Goal: Communication & Community: Share content

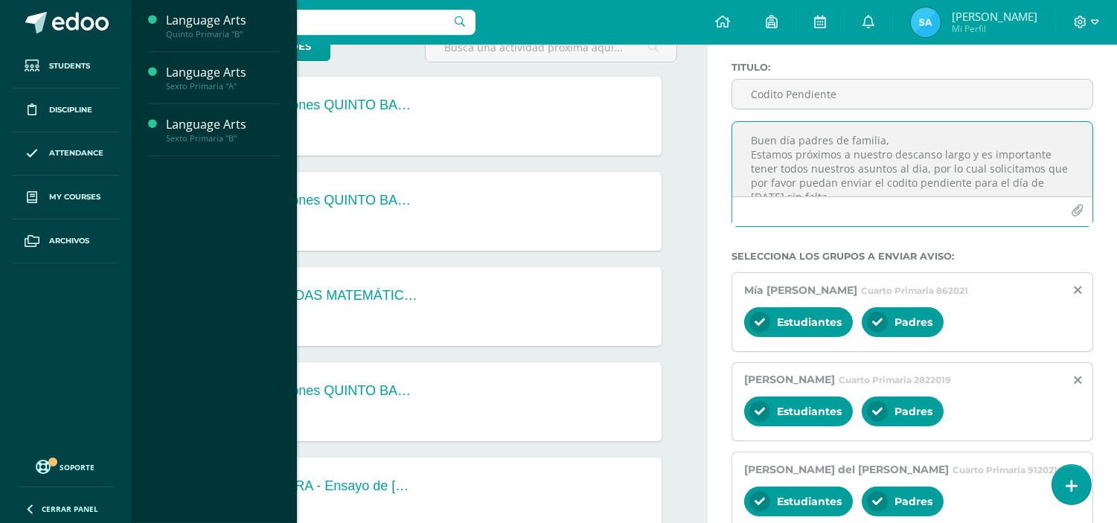
scroll to position [86, 0]
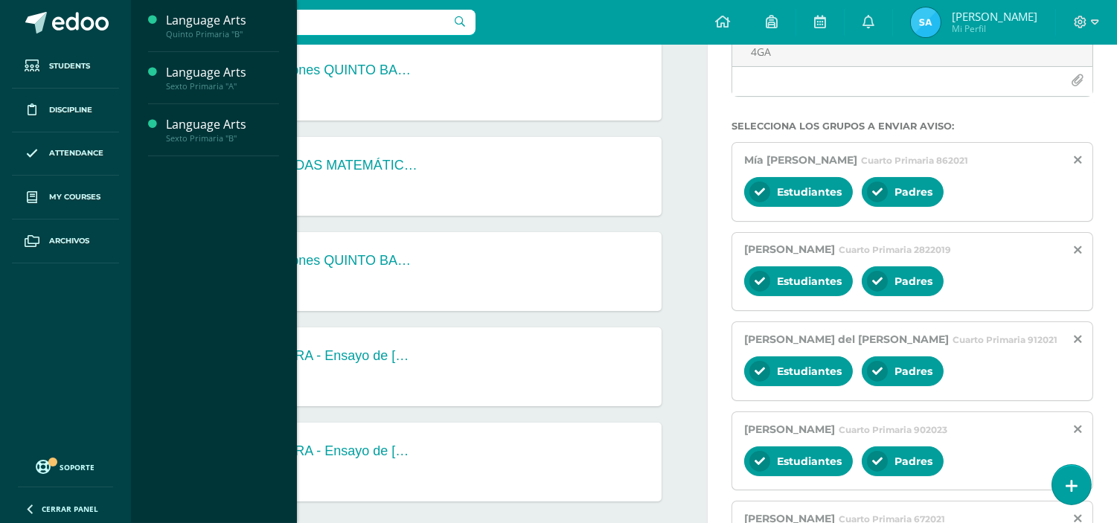
scroll to position [242, 0]
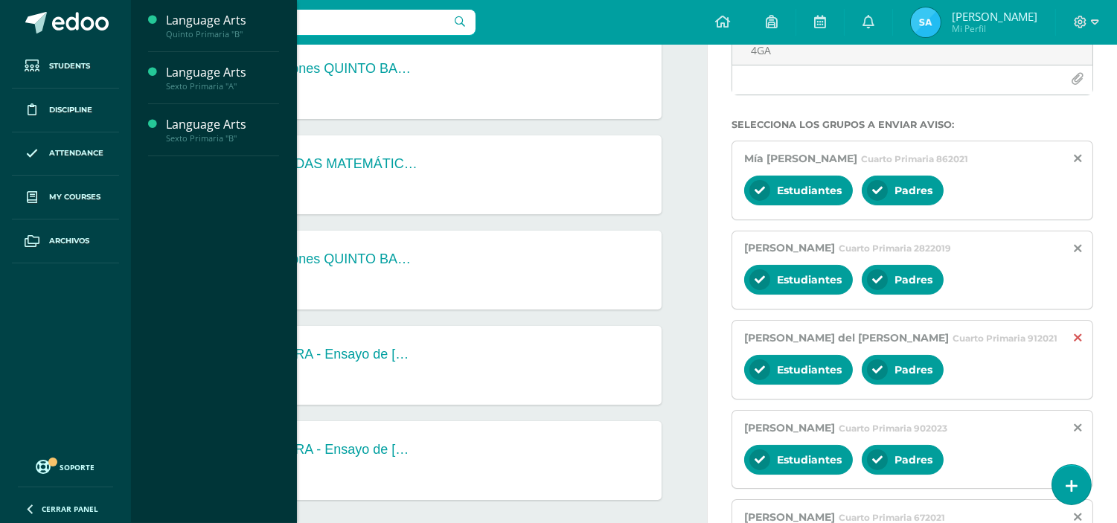
click at [1077, 338] on icon at bounding box center [1077, 338] width 7 height 13
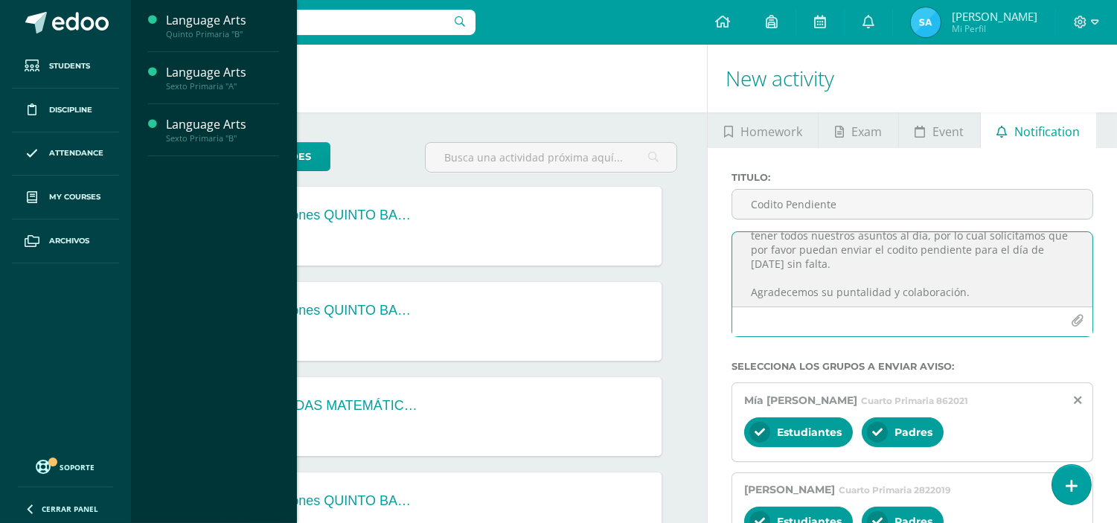
scroll to position [0, 0]
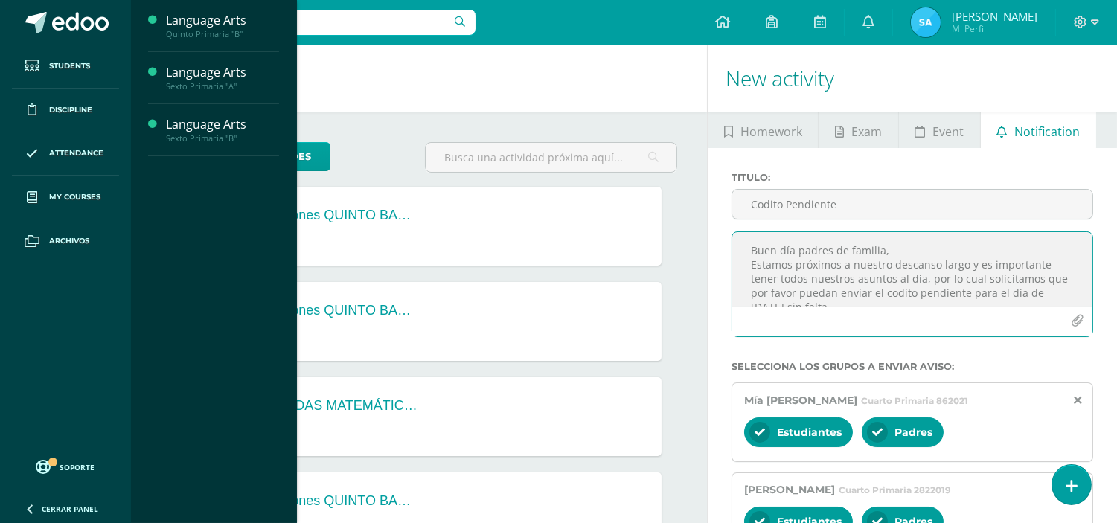
drag, startPoint x: 860, startPoint y: 269, endPoint x: 705, endPoint y: 209, distance: 165.8
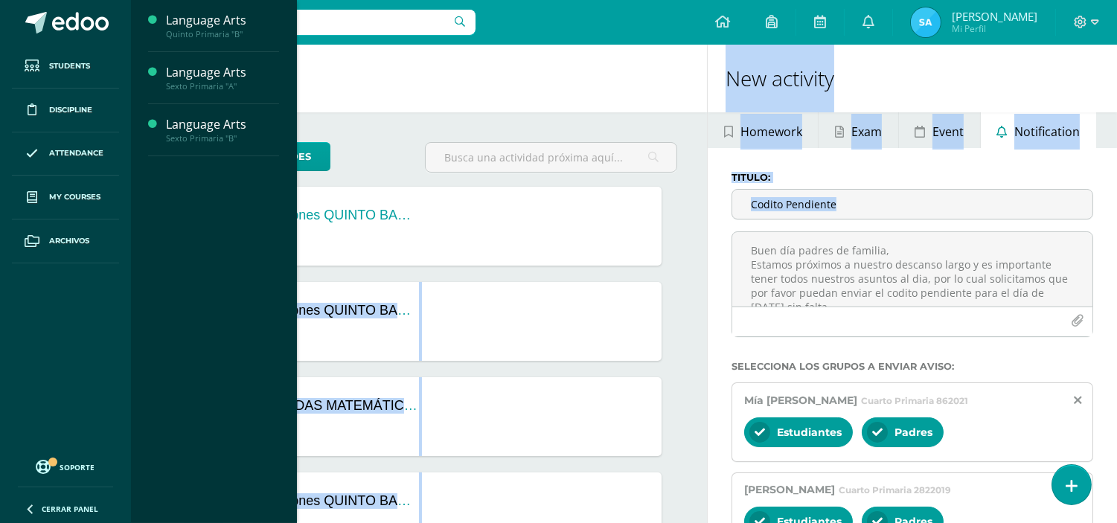
drag, startPoint x: 705, startPoint y: 209, endPoint x: 728, endPoint y: 266, distance: 60.8
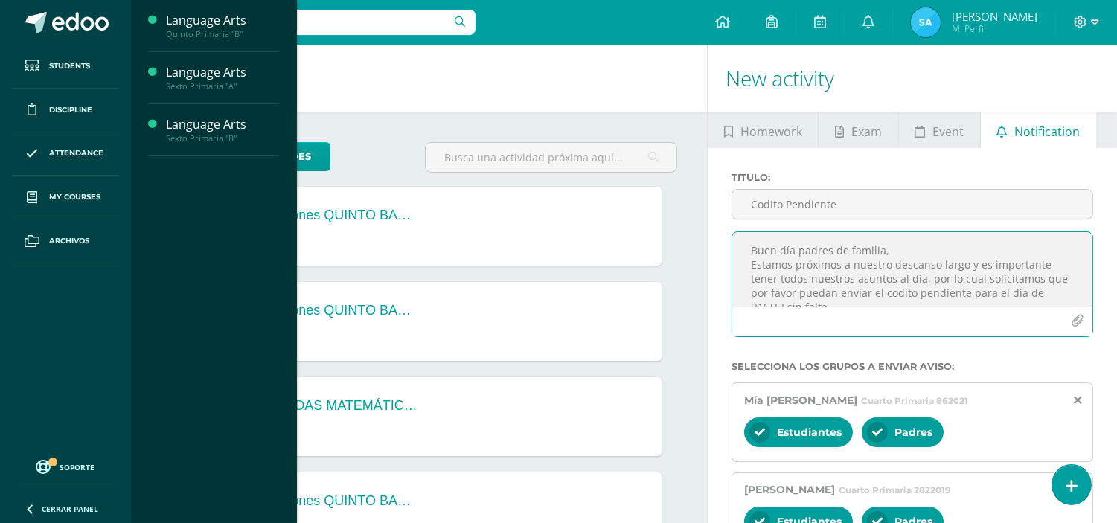
click at [784, 275] on textarea "Buen día padres de familia, Estamos próximos a nuestro descanso largo y es impo…" at bounding box center [912, 269] width 360 height 74
drag, startPoint x: 847, startPoint y: 268, endPoint x: 744, endPoint y: 262, distance: 102.8
click at [744, 262] on textarea "Buen día padres de familia, Estamos próximos a nuestro descanso largo y es impo…" at bounding box center [912, 269] width 360 height 74
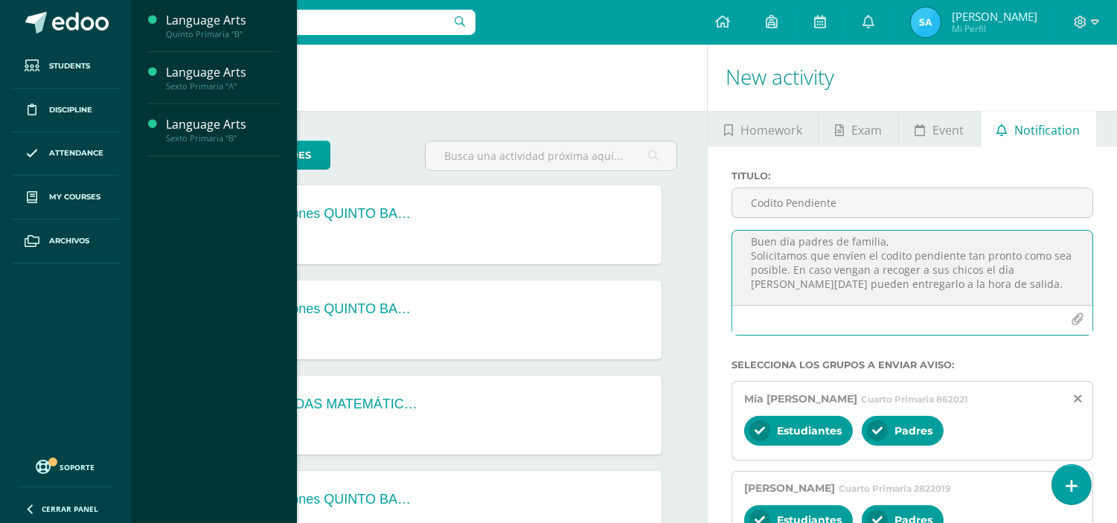
scroll to position [2, 0]
drag, startPoint x: 943, startPoint y: 285, endPoint x: 897, endPoint y: 278, distance: 46.6
click at [897, 278] on textarea "Buen día padres de familia, Solicitamos que envíen el codito pendiente tan pron…" at bounding box center [912, 267] width 360 height 74
click at [952, 293] on textarea "Buen día padres de familia, Solicitamos que envíen el codito pendiente tan pron…" at bounding box center [912, 267] width 360 height 74
drag, startPoint x: 945, startPoint y: 286, endPoint x: 961, endPoint y: 258, distance: 32.7
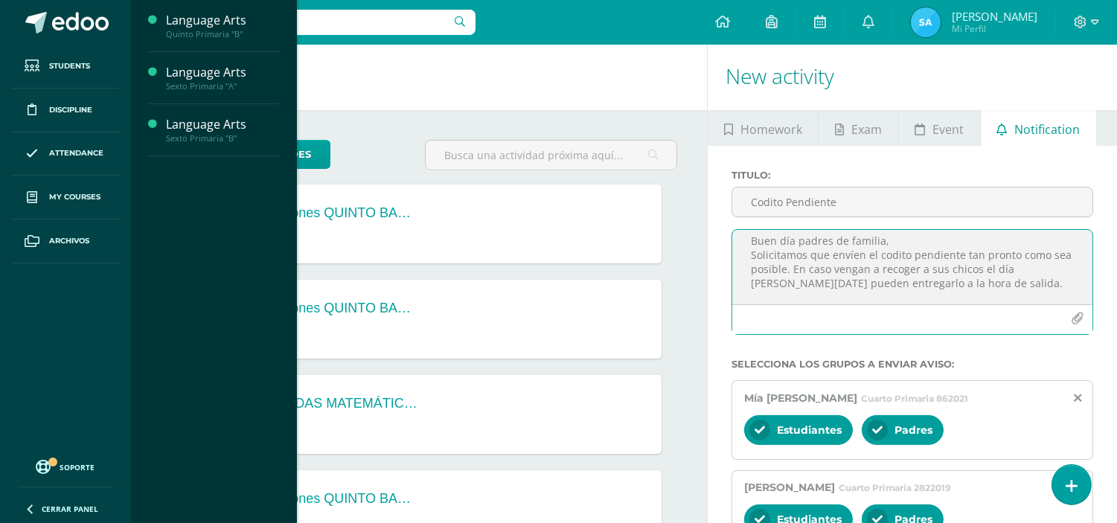
click at [961, 258] on textarea "Buen día padres de familia, Solicitamos que envíen el codito pendiente tan pron…" at bounding box center [912, 267] width 360 height 74
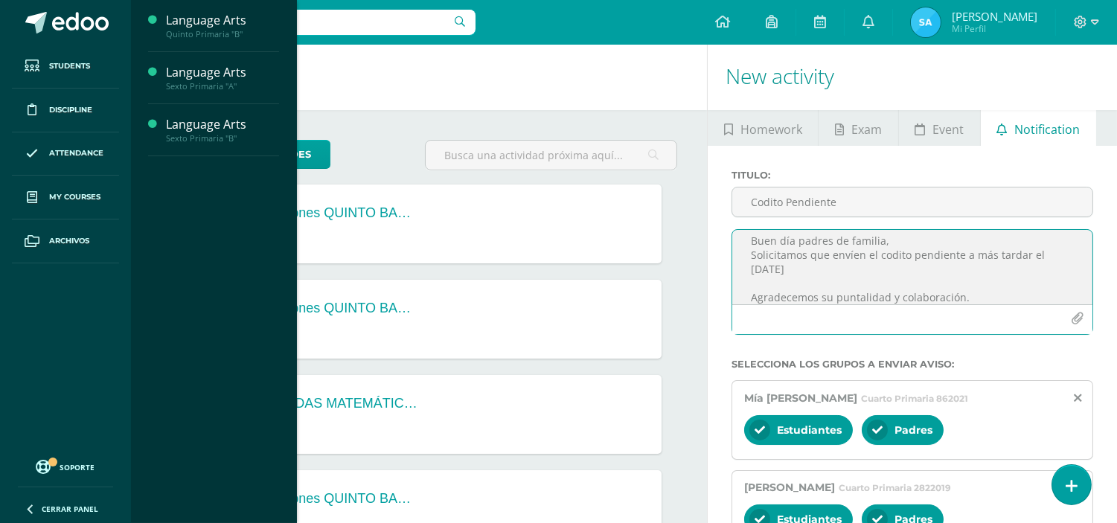
click at [786, 271] on textarea "Buen día padres de familia, Solicitamos que envíen el codito pendiente a más ta…" at bounding box center [912, 267] width 360 height 74
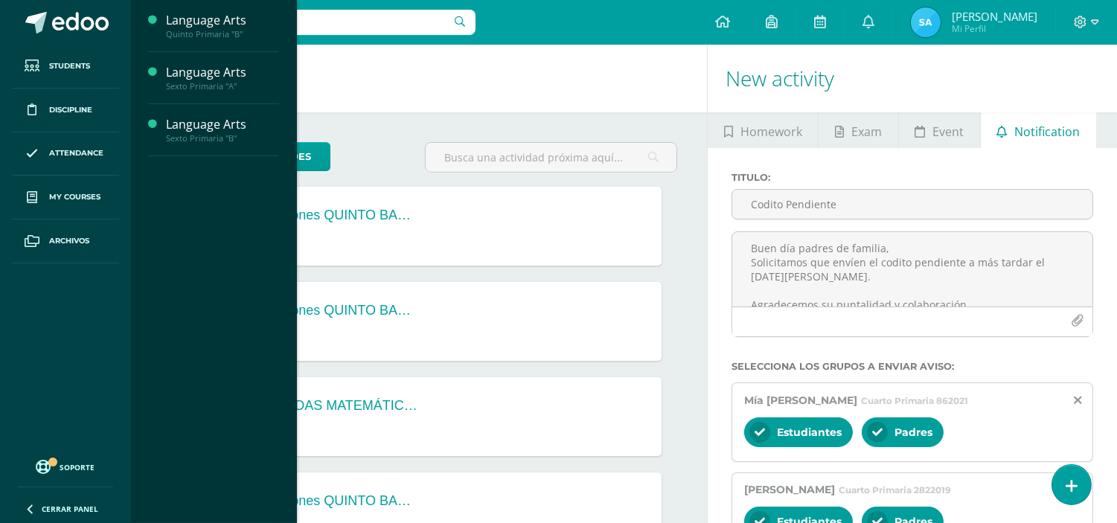
click at [578, 19] on div "Configuration Log out [PERSON_NAME] Mi Perfil Notifications 132 unread notifica…" at bounding box center [624, 22] width 986 height 45
click at [545, 28] on div "Configuration Log out [PERSON_NAME] Mi Perfil Notifications 132 unread notifica…" at bounding box center [624, 22] width 986 height 45
click at [569, 12] on div "Configuration Log out [PERSON_NAME] Mi Perfil Notifications 132 unread notifica…" at bounding box center [624, 22] width 986 height 45
click at [556, 16] on div "Configuration Log out [PERSON_NAME] Mi Perfil Notifications 132 unread notifica…" at bounding box center [624, 22] width 986 height 45
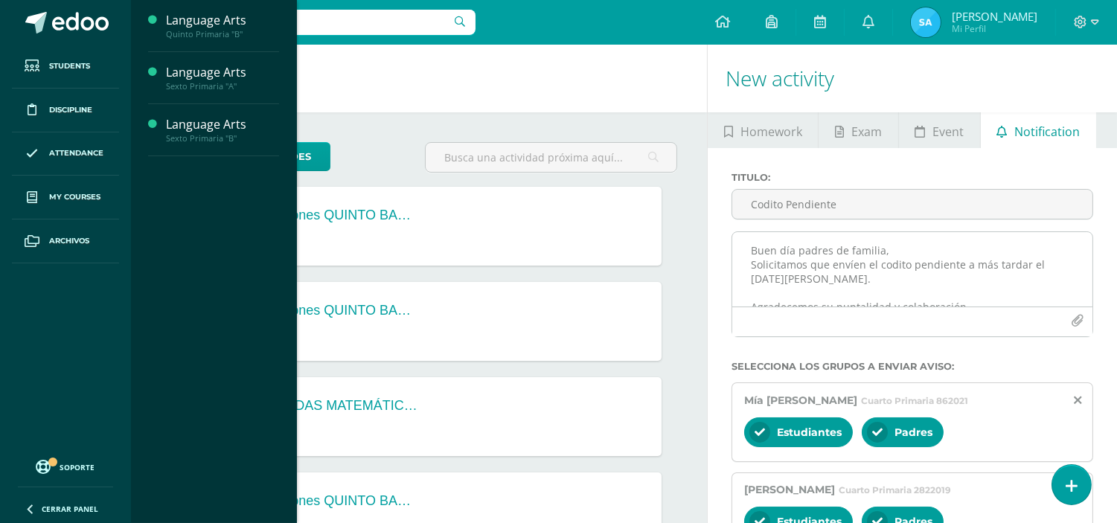
scroll to position [0, 0]
click at [826, 264] on textarea "Buen día padres de familia, Solicitamos que envíen el codito pendiente a más ta…" at bounding box center [912, 269] width 360 height 74
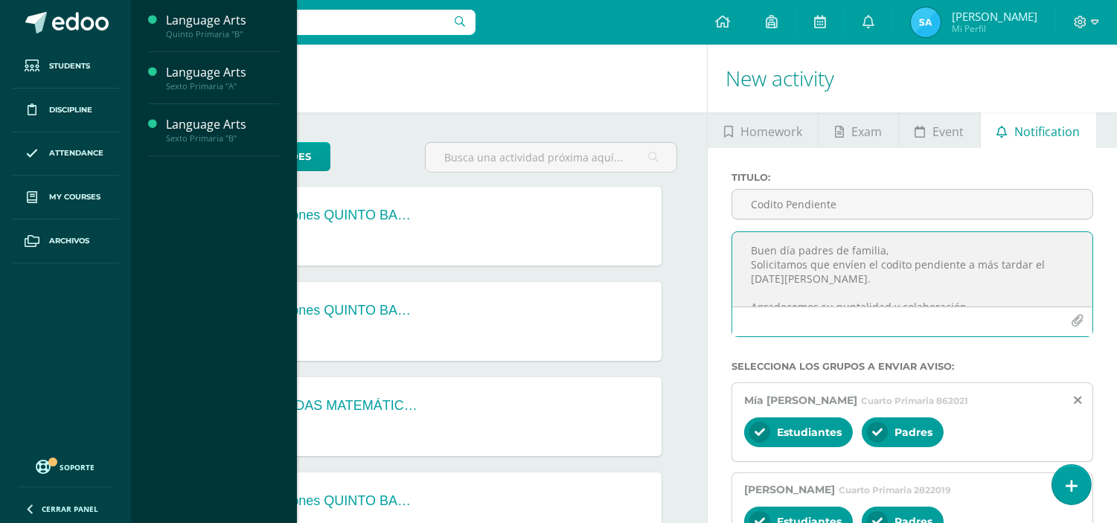
click at [894, 258] on textarea "Buen día padres de familia, Solicitamos que envíen el codito pendiente a más ta…" at bounding box center [912, 269] width 360 height 74
click at [760, 276] on textarea "Buen día padres de familia, Solicitamos que envíen el codito pendiente a más ta…" at bounding box center [912, 269] width 360 height 74
click at [881, 287] on textarea "Buen día padres de familia, Solicitamos que envíen el codito pendiente a más ta…" at bounding box center [912, 269] width 360 height 74
click at [829, 266] on textarea "Buen día padres de familia, Solicitamos que envíen el codito pendiente a más ta…" at bounding box center [912, 269] width 360 height 74
click at [933, 279] on textarea "Buen día padres de familia, Solicitamos que por favor envíen el codito pendient…" at bounding box center [912, 269] width 360 height 74
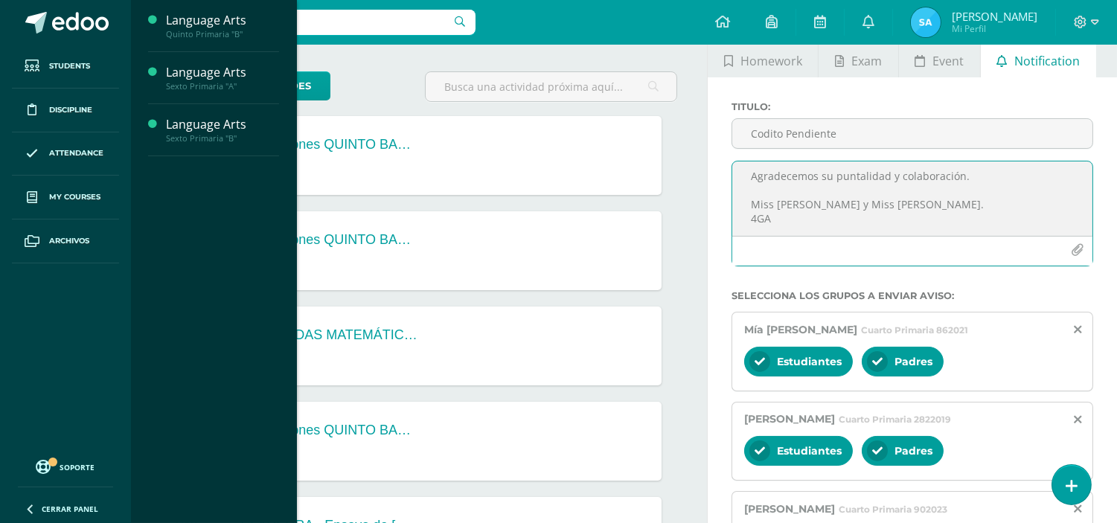
scroll to position [71, 0]
click at [976, 182] on textarea "Buen día padres de familia, Solicitamos que por favor envíen el codito pendient…" at bounding box center [912, 198] width 360 height 74
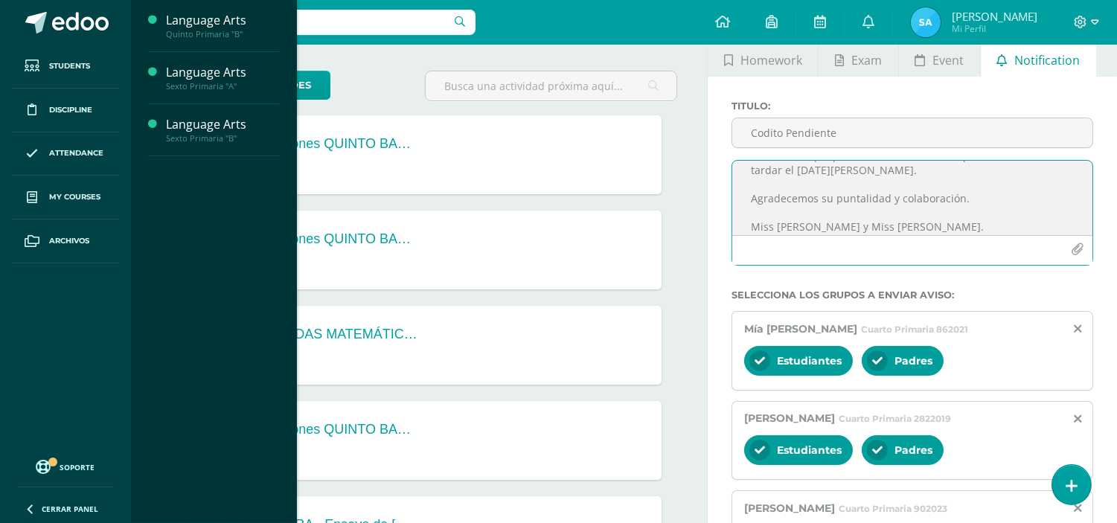
scroll to position [60, 0]
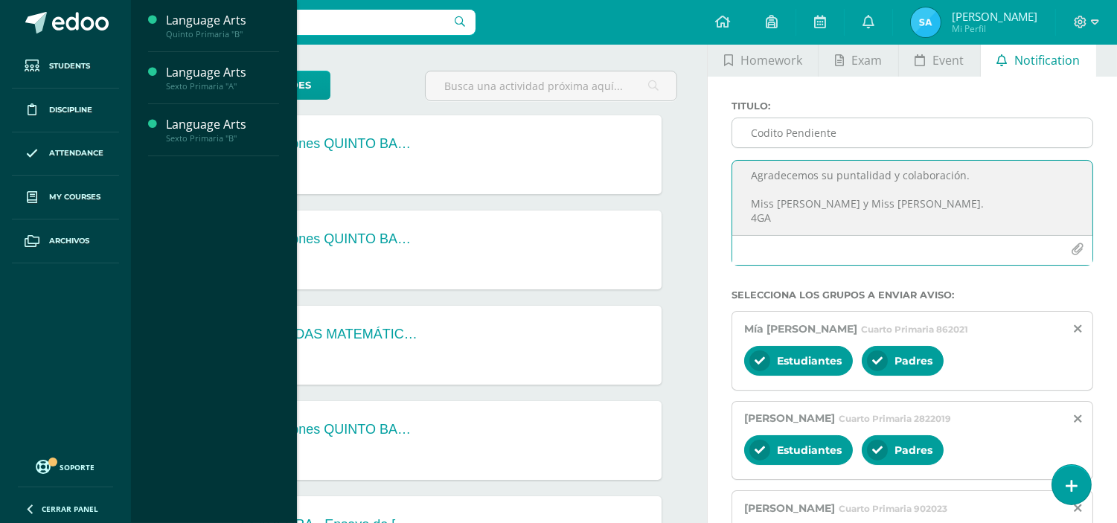
type textarea "Buen día padres de familia, Solicitamos que por favor envíen el codito pendient…"
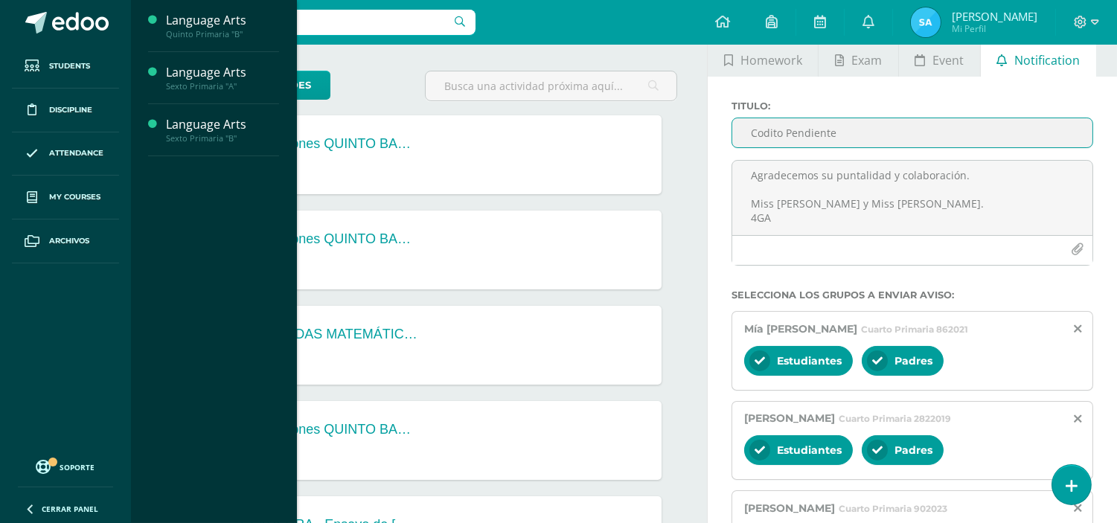
click at [900, 134] on input "Codito Pendiente" at bounding box center [912, 132] width 360 height 29
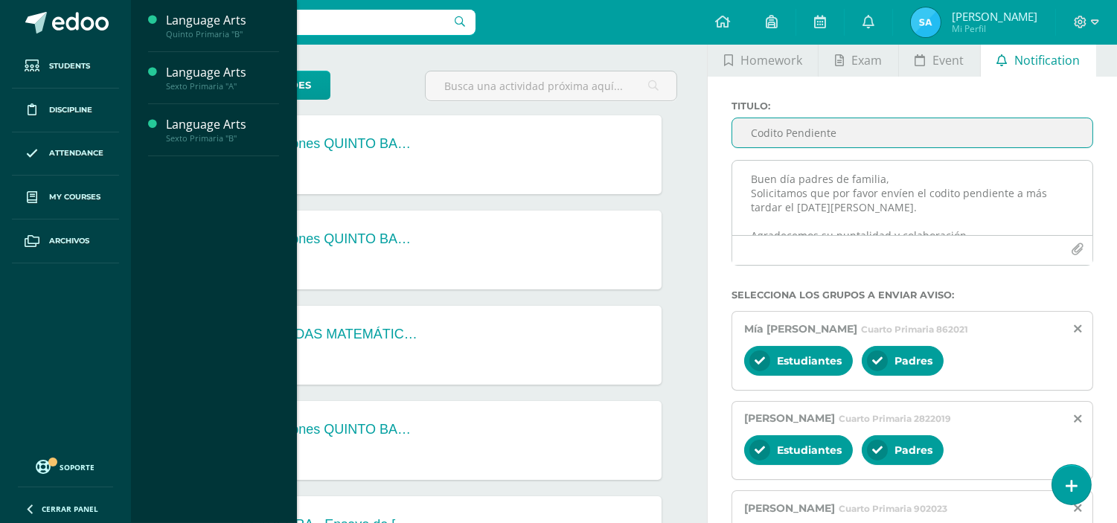
scroll to position [0, 0]
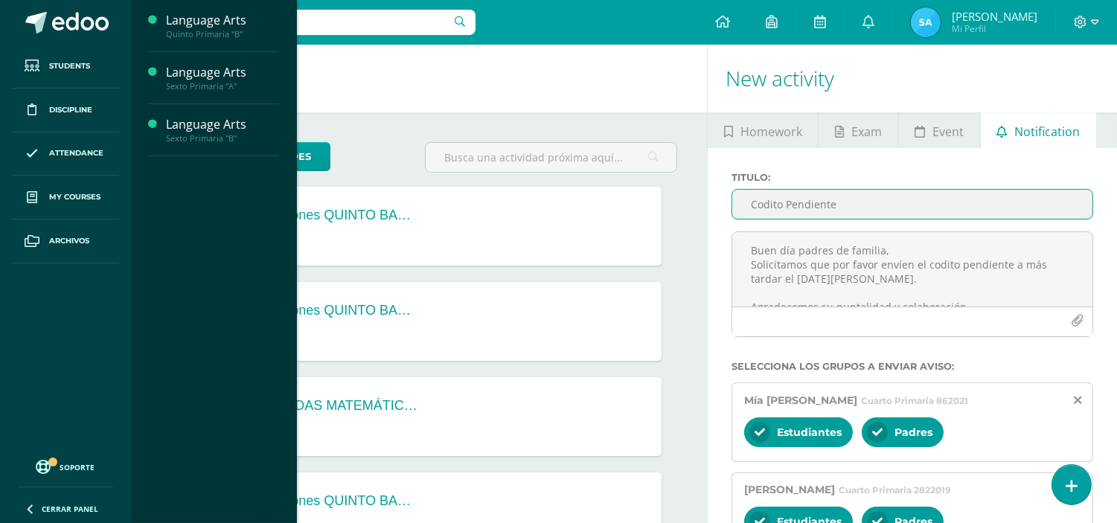
click at [749, 201] on input "Codito Pendiente" at bounding box center [912, 204] width 360 height 29
type input "Codito Pendiente"
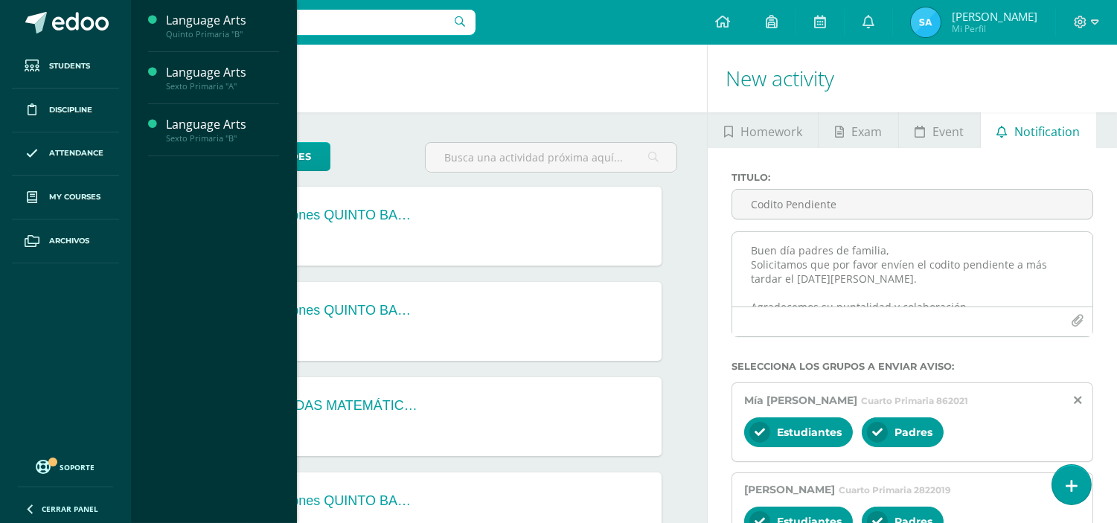
click at [894, 251] on textarea "Buen día padres de familia, Solicitamos que por favor envíen el codito pendient…" at bounding box center [912, 269] width 360 height 74
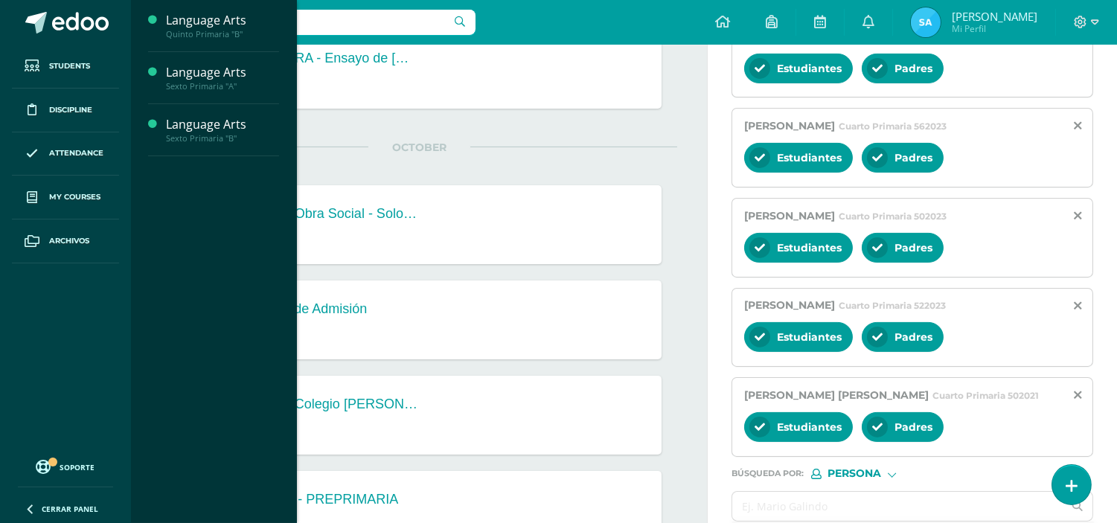
scroll to position [737, 0]
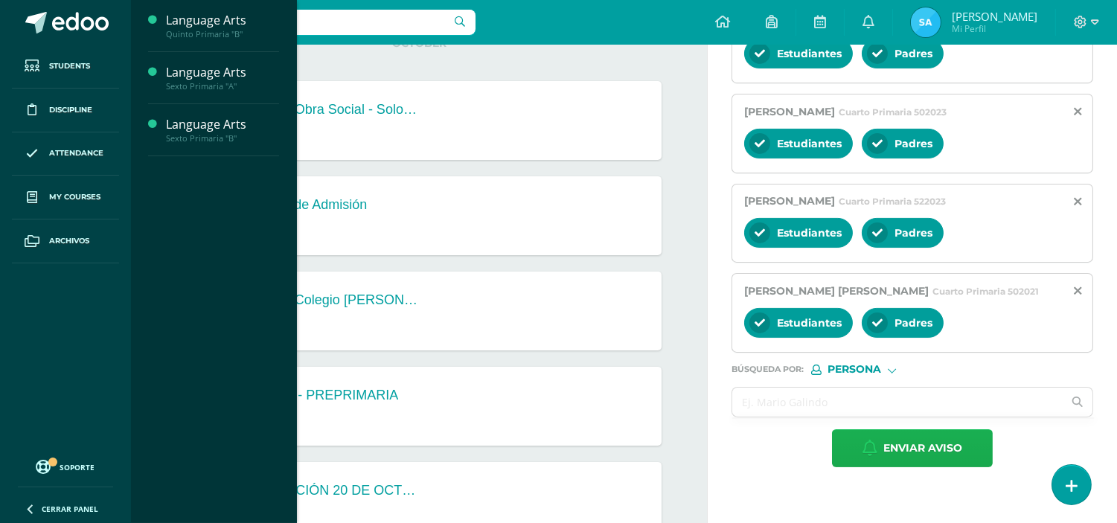
type textarea "Buen día padres de familia, Solicitamos que por favor envíen el codito pendient…"
click at [919, 442] on span "Enviar aviso" at bounding box center [922, 448] width 79 height 36
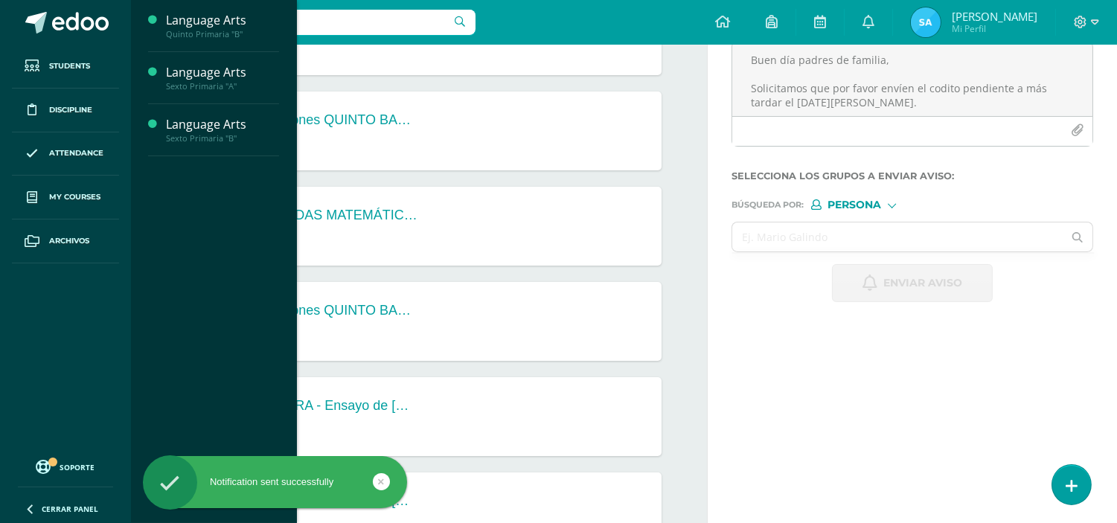
scroll to position [190, 0]
click at [558, 19] on div "Configuration Log out [PERSON_NAME] Mi Perfil Notifications 132 unread notifica…" at bounding box center [624, 22] width 986 height 45
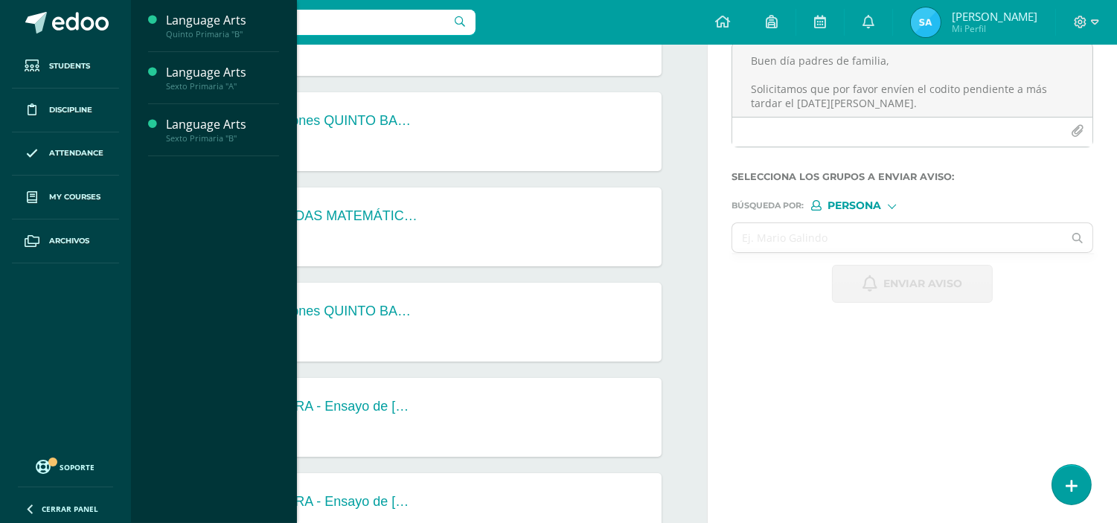
click at [565, 17] on div "Configuration Log out [PERSON_NAME] Mi Perfil Notifications 132 unread notifica…" at bounding box center [624, 22] width 986 height 45
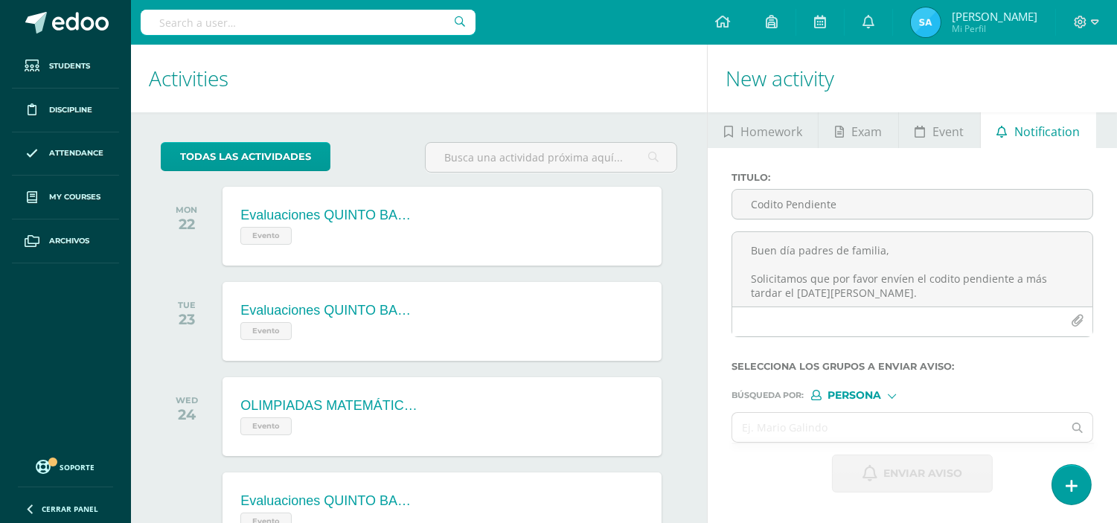
click at [216, 26] on input "text" at bounding box center [308, 22] width 335 height 25
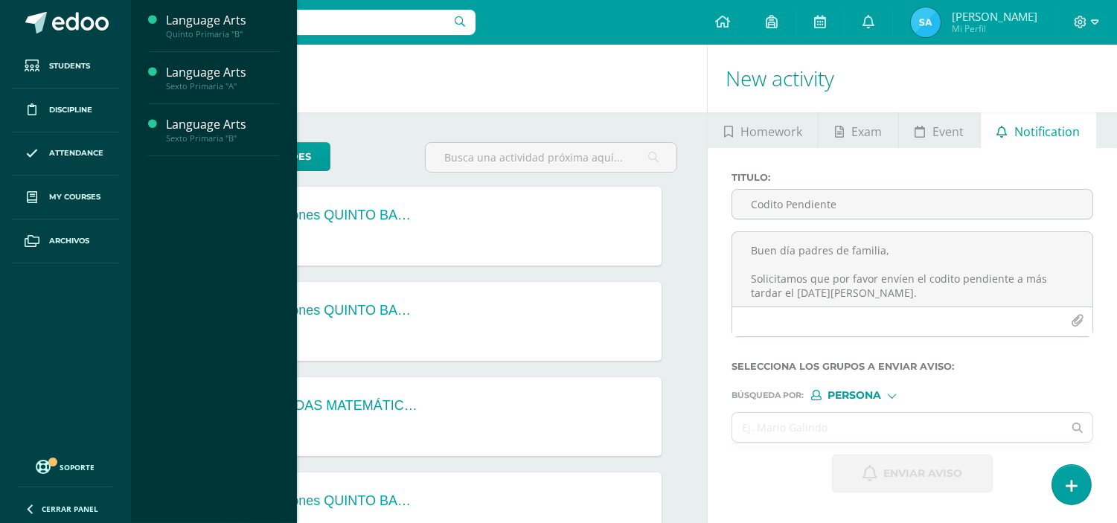
click at [157, 25] on body "Notification sent successfully Students Discipline Attendance My courses Archiv…" at bounding box center [558, 261] width 1117 height 523
click at [129, 26] on link at bounding box center [65, 22] width 131 height 45
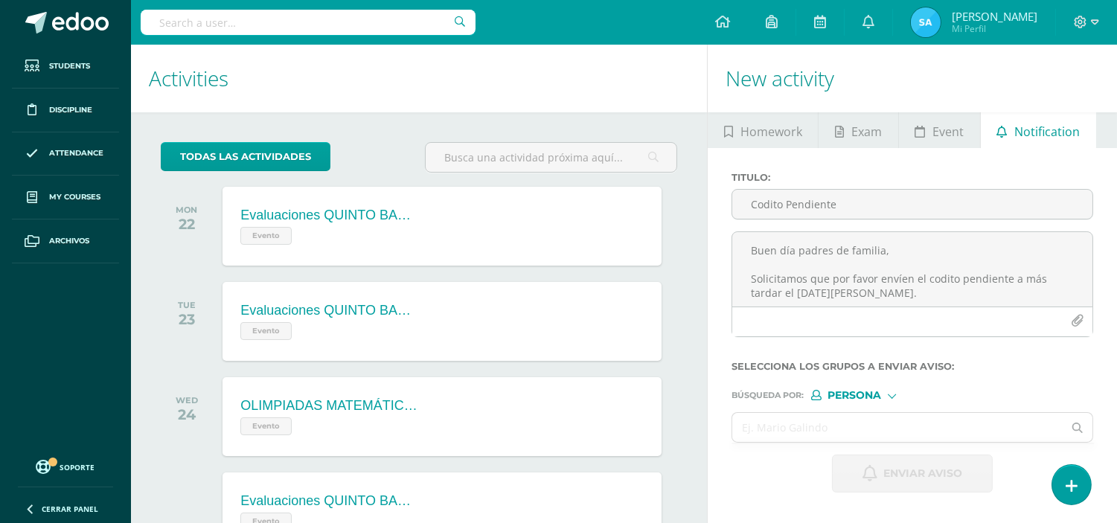
click at [160, 26] on body "Notification sent successfully Students Discipline Attendance My courses Archiv…" at bounding box center [558, 261] width 1117 height 523
